Goal: Task Accomplishment & Management: Manage account settings

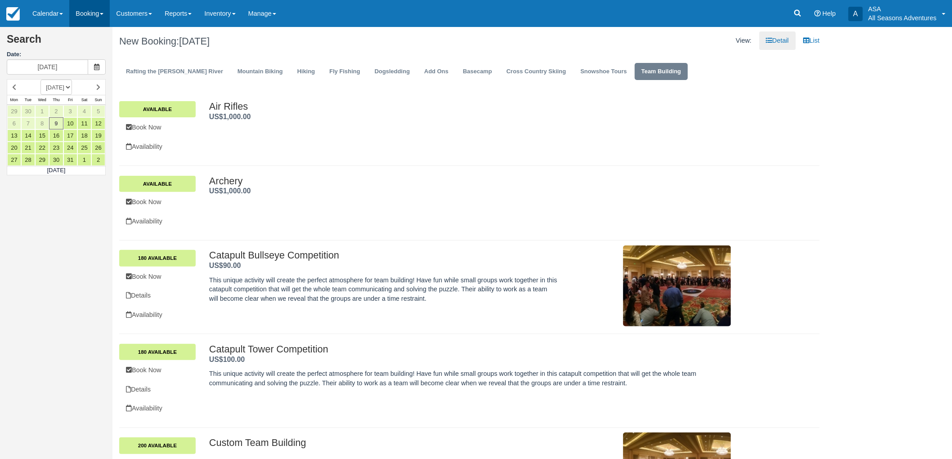
click at [91, 15] on link "Booking" at bounding box center [89, 13] width 41 height 27
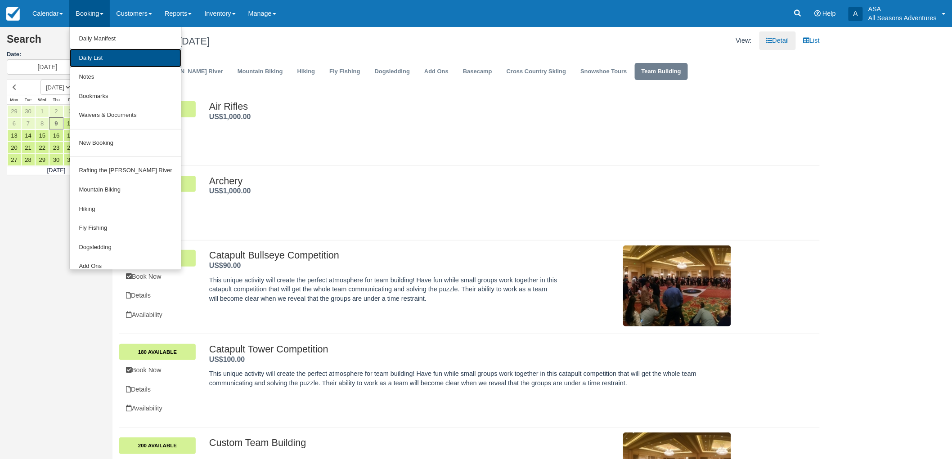
click at [89, 52] on link "Daily List" at bounding box center [125, 58] width 111 height 19
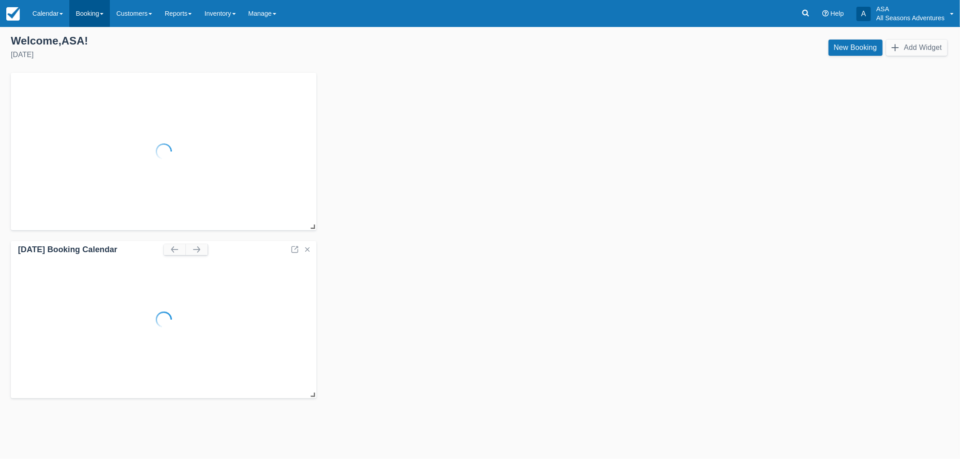
click at [105, 11] on link "Booking" at bounding box center [89, 13] width 41 height 27
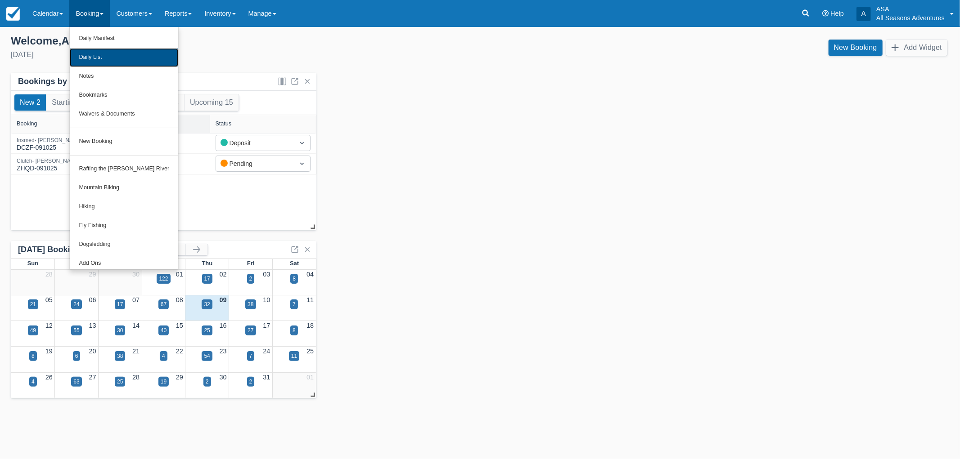
click at [85, 55] on link "Daily List" at bounding box center [124, 57] width 108 height 19
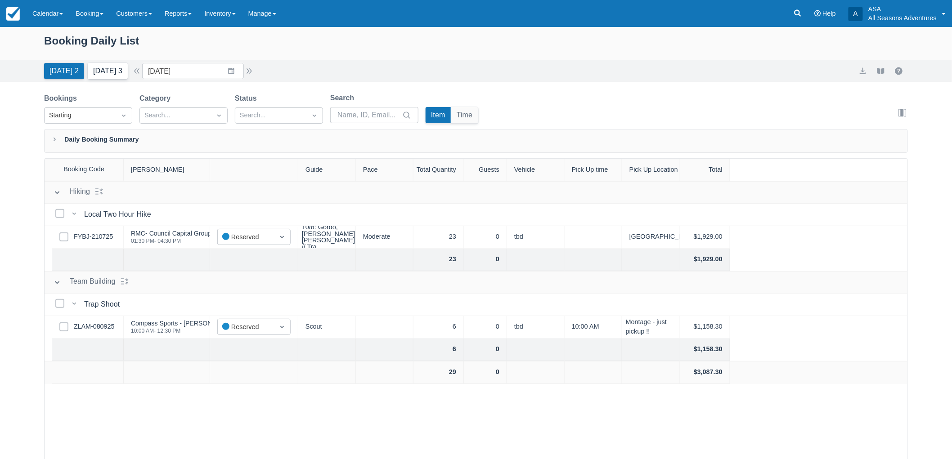
click at [122, 66] on button "Tomorrow 3" at bounding box center [108, 71] width 40 height 16
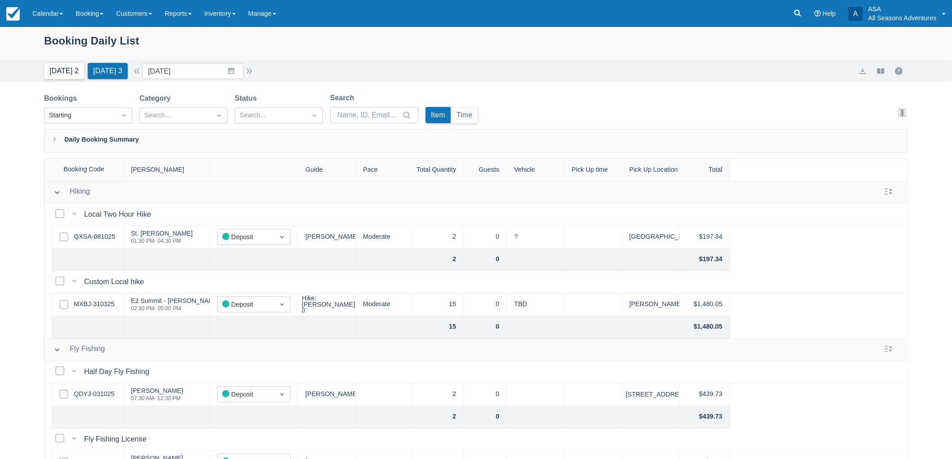
click at [63, 65] on button "[DATE] 2" at bounding box center [64, 71] width 40 height 16
type input "[DATE]"
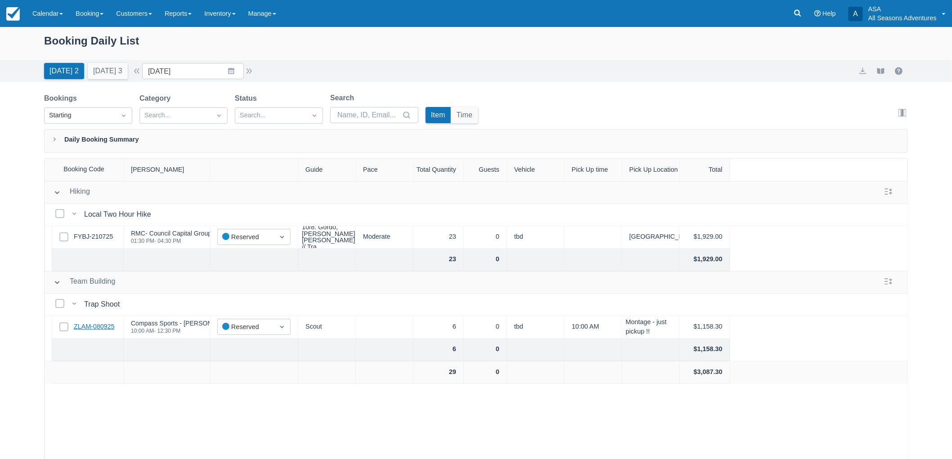
click at [113, 326] on link "ZLAM-080925" at bounding box center [94, 327] width 41 height 10
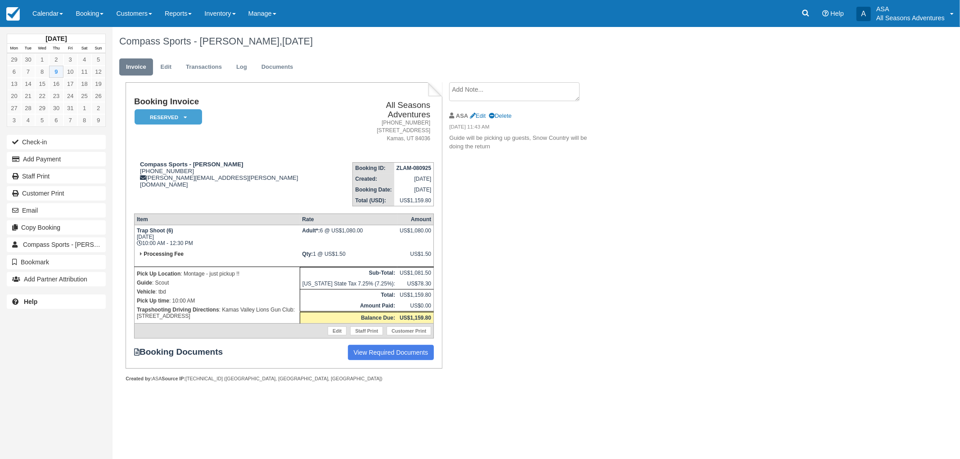
click at [483, 113] on span "Edit Delete" at bounding box center [491, 116] width 42 height 7
click at [479, 95] on textarea at bounding box center [514, 91] width 131 height 19
type textarea "`"
type textarea "16 rounds: $400 15 shells: $150 4 guns: $40 TOTAL: $590"
click at [478, 144] on button "Create" at bounding box center [469, 142] width 41 height 15
